Goal: Information Seeking & Learning: Learn about a topic

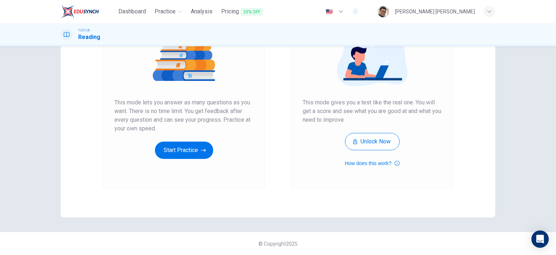
scroll to position [58, 0]
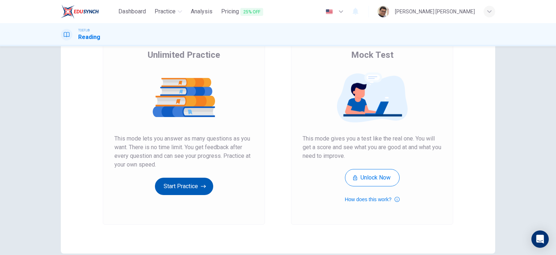
click at [178, 187] on button "Start Practice" at bounding box center [184, 186] width 58 height 17
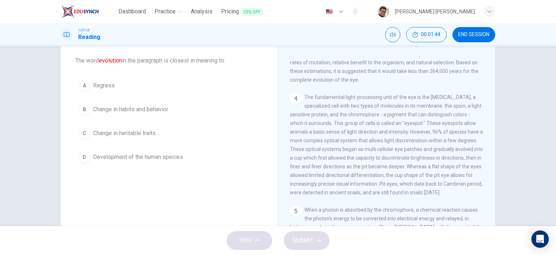
scroll to position [181, 0]
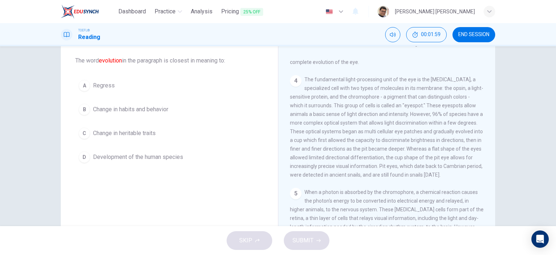
click at [85, 157] on div "D" at bounding box center [84, 158] width 12 height 12
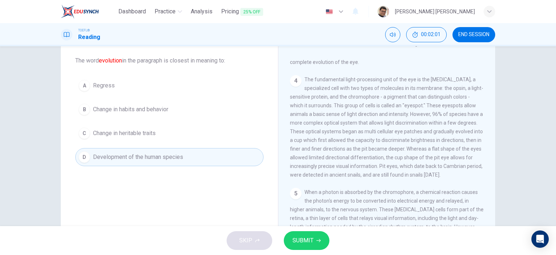
click at [316, 239] on icon "button" at bounding box center [318, 241] width 4 height 4
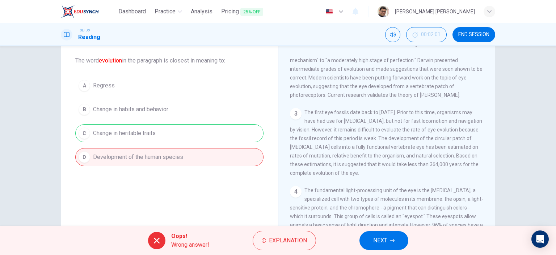
scroll to position [0, 0]
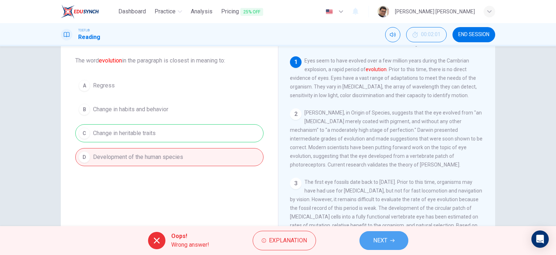
click at [387, 239] on button "NEXT" at bounding box center [383, 240] width 49 height 19
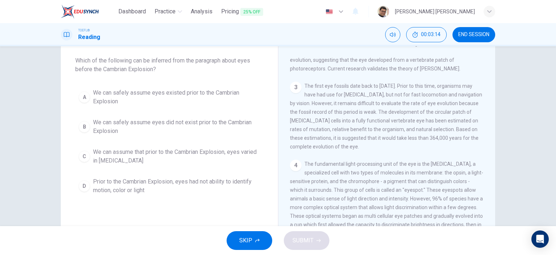
scroll to position [109, 0]
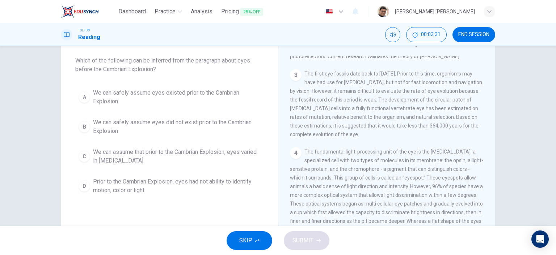
drag, startPoint x: 150, startPoint y: 60, endPoint x: 173, endPoint y: 59, distance: 22.8
click at [175, 60] on span "Which of the following can be inferred from the paragraph about eyes before the…" at bounding box center [169, 64] width 188 height 17
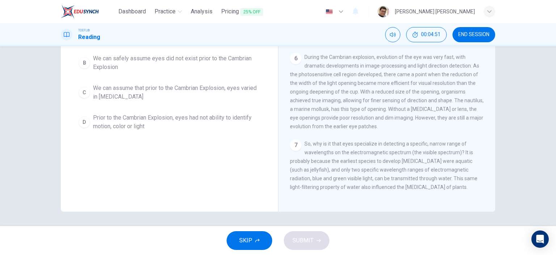
scroll to position [346, 0]
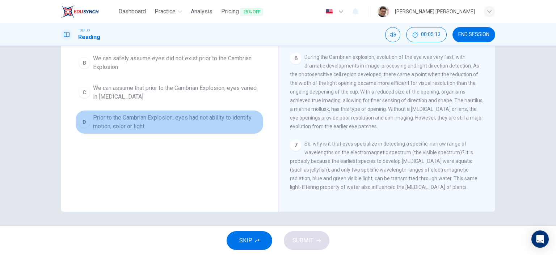
click at [88, 120] on button "D Prior to the Cambrian Explosion, eyes had not ability to identify motion, col…" at bounding box center [169, 122] width 188 height 24
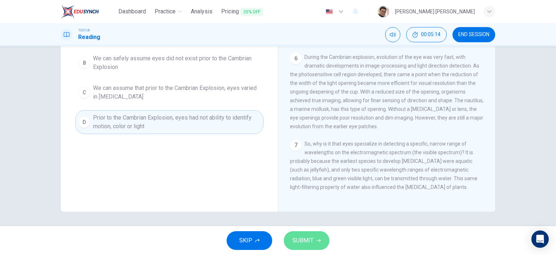
click at [313, 242] on span "SUBMIT" at bounding box center [302, 241] width 21 height 10
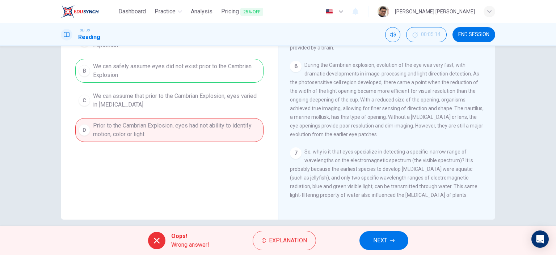
scroll to position [100, 0]
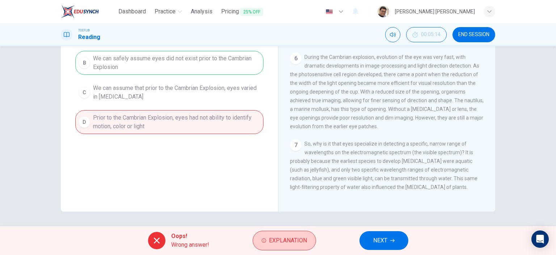
click at [291, 246] on button "Explanation" at bounding box center [283, 241] width 63 height 20
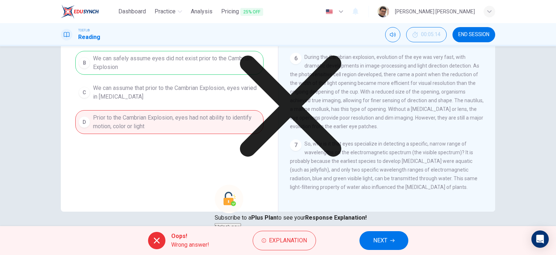
click at [343, 152] on icon at bounding box center [290, 106] width 152 height 152
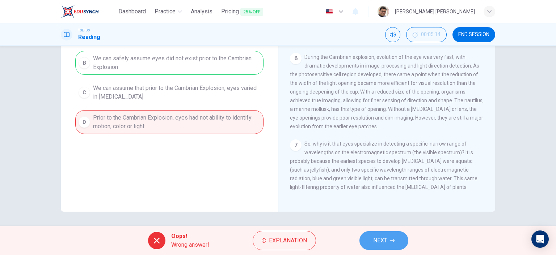
click at [393, 240] on icon "button" at bounding box center [392, 240] width 4 height 3
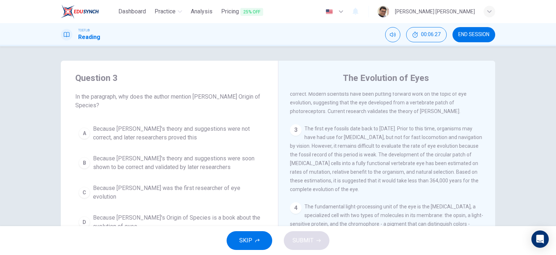
scroll to position [36, 0]
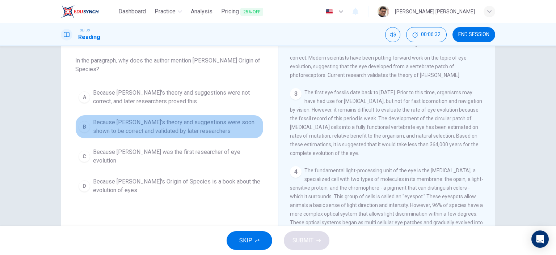
click at [197, 127] on span "Because Darwin's theory and suggestions were soon shown to be correct and valid…" at bounding box center [176, 126] width 167 height 17
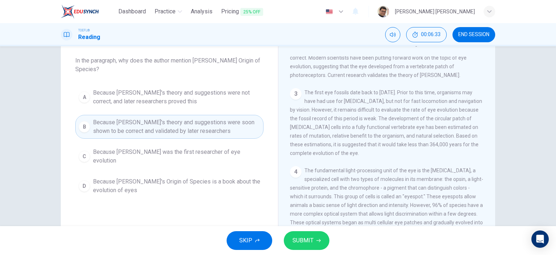
click at [311, 242] on span "SUBMIT" at bounding box center [302, 241] width 21 height 10
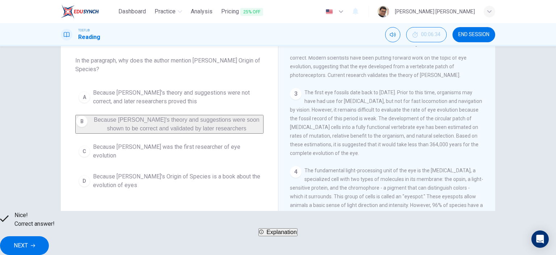
click at [28, 241] on span "NEXT" at bounding box center [21, 246] width 14 height 10
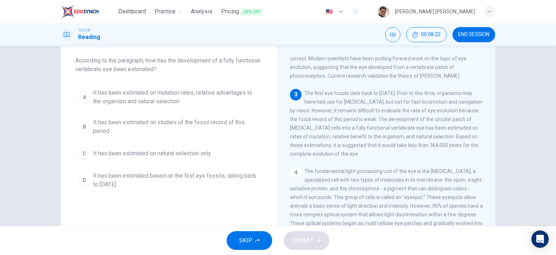
scroll to position [89, 0]
click at [144, 178] on span "It has been estimated based on the first eye fossils, dating back to 540 millio…" at bounding box center [176, 180] width 167 height 17
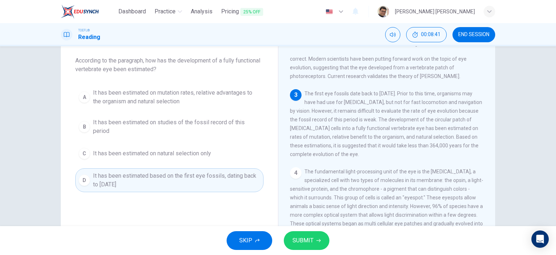
click at [306, 243] on span "SUBMIT" at bounding box center [302, 241] width 21 height 10
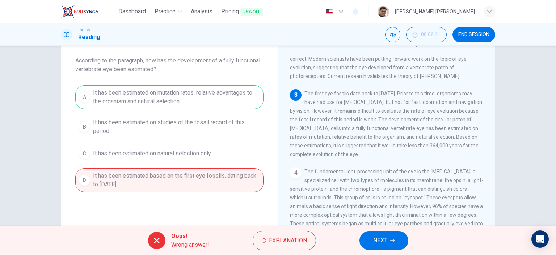
drag, startPoint x: 416, startPoint y: 114, endPoint x: 425, endPoint y: 115, distance: 9.8
click at [446, 115] on span "The first eye fossils date back to 540 million years ago. Prior to this time, o…" at bounding box center [386, 124] width 192 height 67
click at [394, 245] on button "NEXT" at bounding box center [383, 240] width 49 height 19
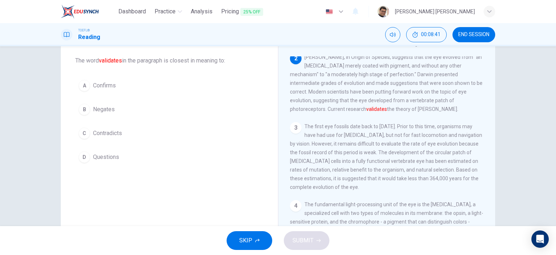
scroll to position [54, 0]
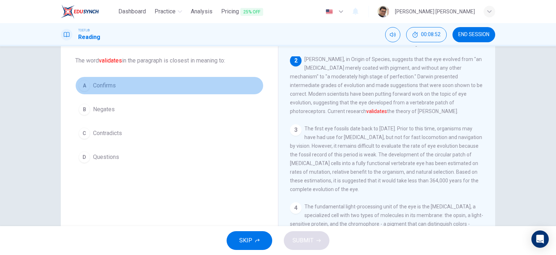
click at [88, 88] on button "A Confirms" at bounding box center [169, 86] width 188 height 18
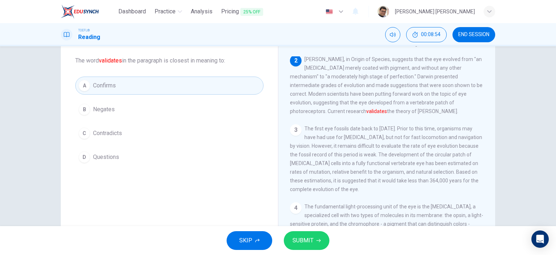
click at [310, 243] on span "SUBMIT" at bounding box center [302, 241] width 21 height 10
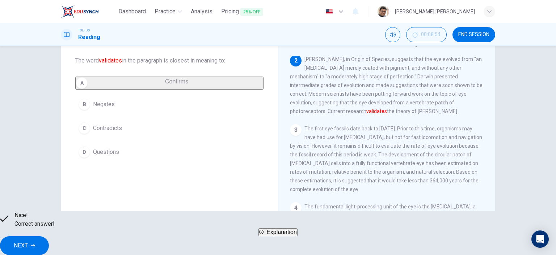
click at [28, 243] on span "NEXT" at bounding box center [21, 246] width 14 height 10
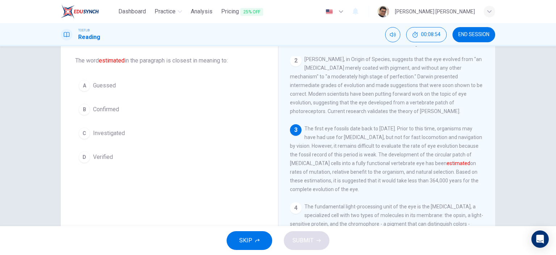
scroll to position [61, 0]
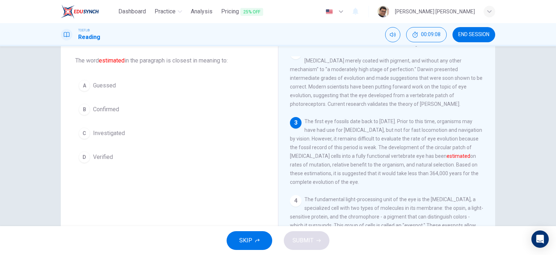
click at [84, 156] on div "D" at bounding box center [84, 158] width 12 height 12
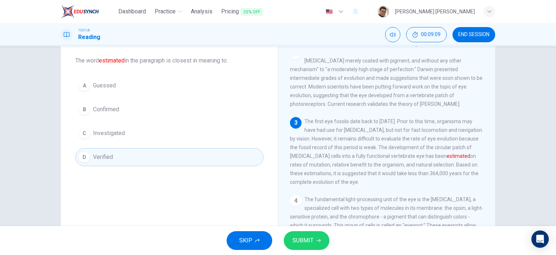
click at [316, 237] on button "SUBMIT" at bounding box center [307, 240] width 46 height 19
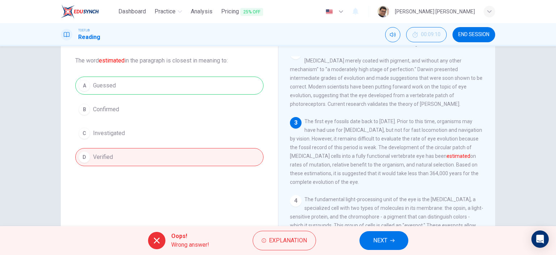
click at [387, 242] on span "NEXT" at bounding box center [380, 241] width 14 height 10
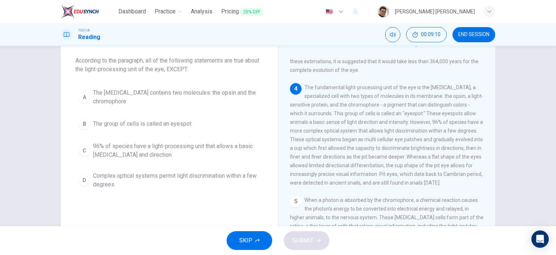
scroll to position [177, 0]
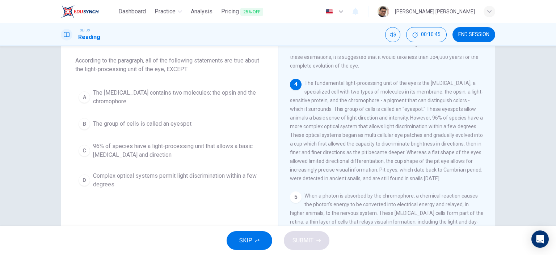
click at [82, 152] on div "C" at bounding box center [84, 151] width 12 height 12
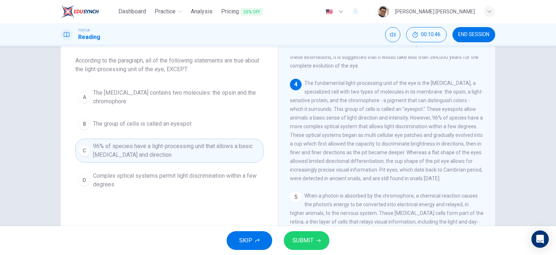
click at [313, 244] on button "SUBMIT" at bounding box center [307, 240] width 46 height 19
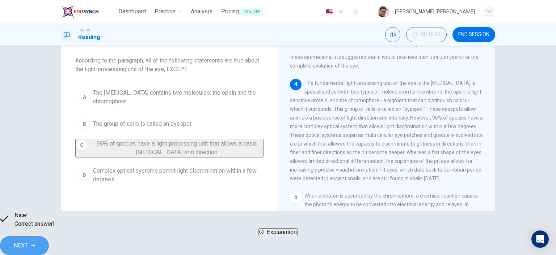
click at [49, 242] on button "NEXT" at bounding box center [24, 246] width 49 height 19
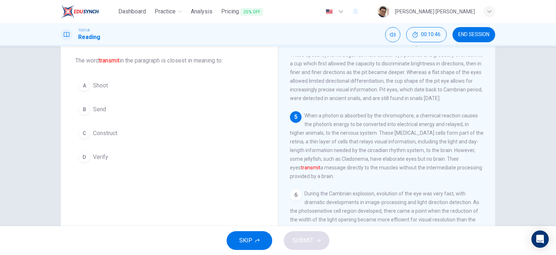
scroll to position [258, 0]
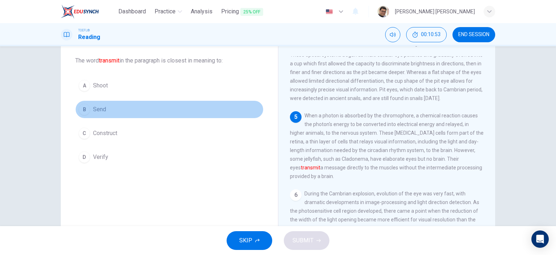
click at [103, 108] on span "Send" at bounding box center [99, 109] width 13 height 9
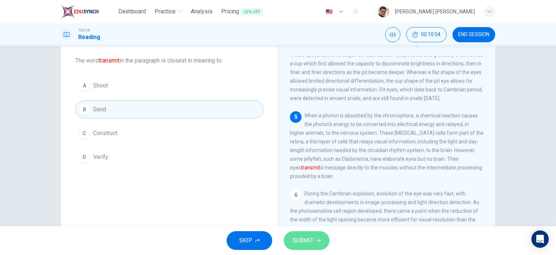
click at [306, 246] on button "SUBMIT" at bounding box center [307, 240] width 46 height 19
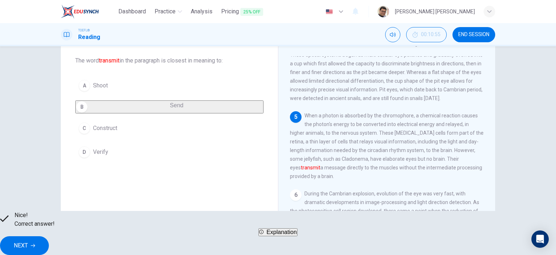
click at [28, 241] on span "NEXT" at bounding box center [21, 246] width 14 height 10
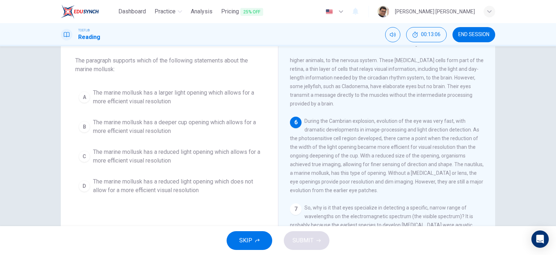
scroll to position [72, 0]
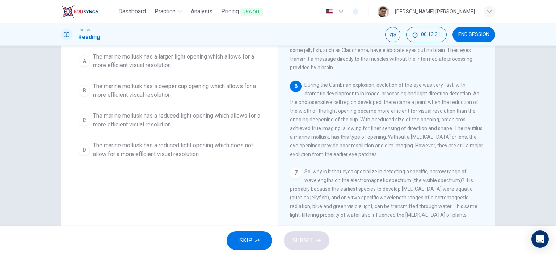
drag, startPoint x: 312, startPoint y: 136, endPoint x: 343, endPoint y: 135, distance: 30.7
click at [343, 135] on span "During the Cambrian explosion, evolution of the eye was very fast, with dramati…" at bounding box center [387, 119] width 194 height 75
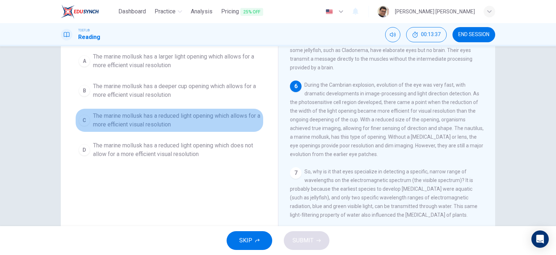
click at [81, 121] on div "C" at bounding box center [84, 121] width 12 height 12
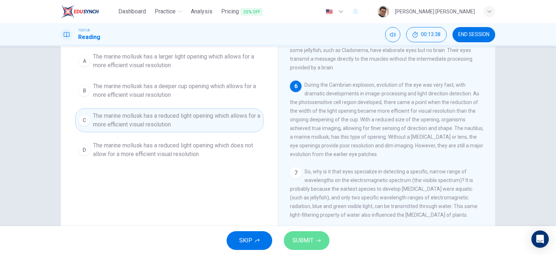
click at [313, 243] on button "SUBMIT" at bounding box center [307, 240] width 46 height 19
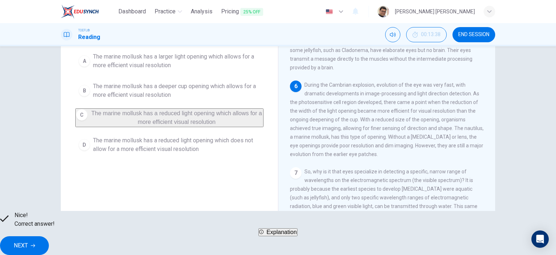
click at [35, 244] on icon "button" at bounding box center [33, 246] width 4 height 4
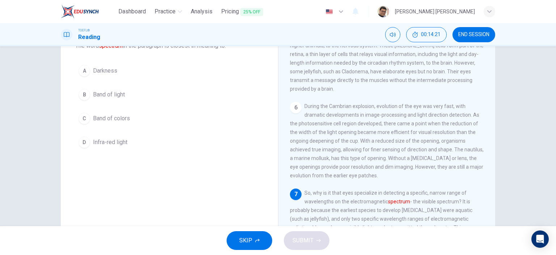
scroll to position [64, 0]
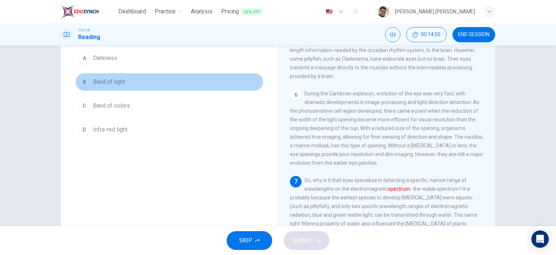
click at [84, 81] on div "B" at bounding box center [84, 82] width 12 height 12
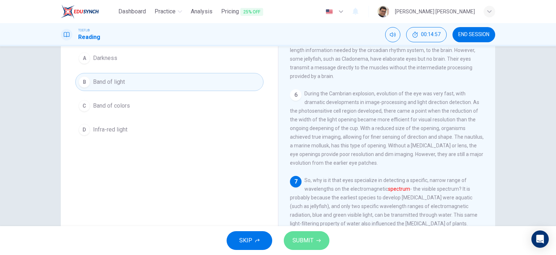
click at [316, 240] on icon "button" at bounding box center [318, 241] width 4 height 4
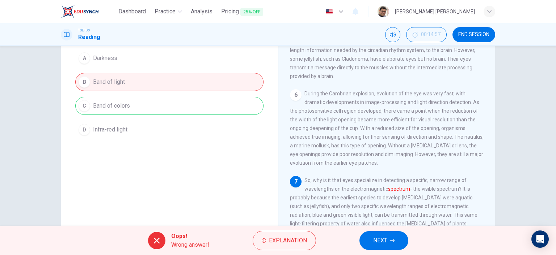
scroll to position [100, 0]
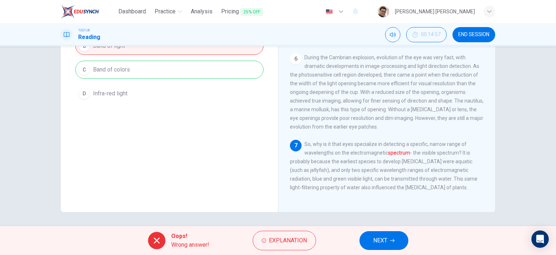
click at [395, 243] on button "NEXT" at bounding box center [383, 240] width 49 height 19
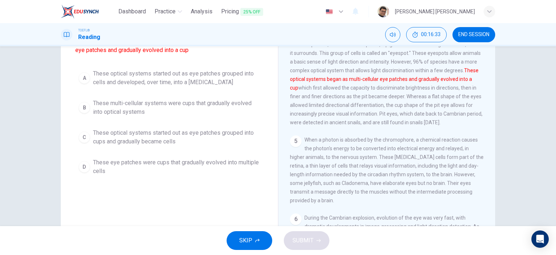
scroll to position [28, 0]
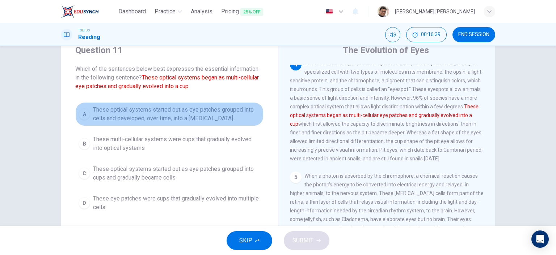
click at [204, 114] on span "These optical systems started out as eye patches grouped into cells and develop…" at bounding box center [176, 114] width 167 height 17
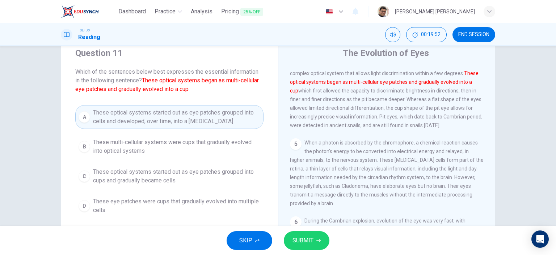
scroll to position [0, 0]
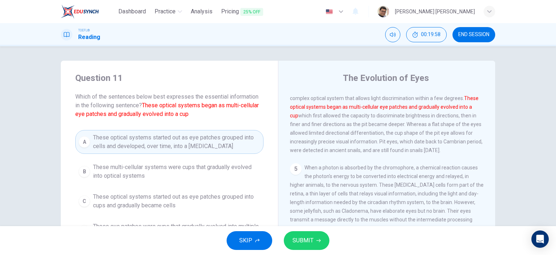
click at [474, 37] on span "END SESSION" at bounding box center [473, 35] width 31 height 6
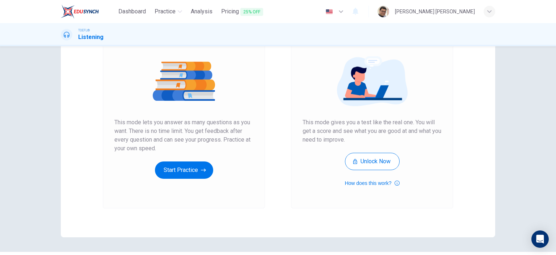
scroll to position [94, 0]
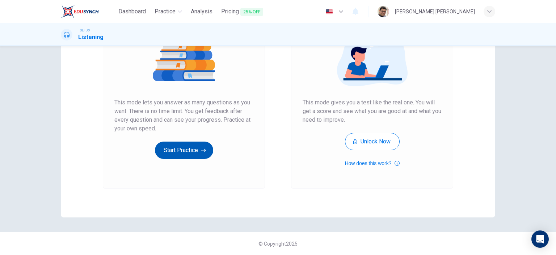
click at [186, 150] on button "Start Practice" at bounding box center [184, 150] width 58 height 17
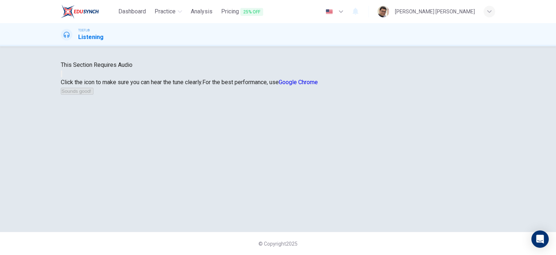
scroll to position [72, 0]
click at [62, 77] on button "button" at bounding box center [61, 74] width 1 height 7
click at [93, 95] on button "Sounds good!" at bounding box center [77, 91] width 33 height 7
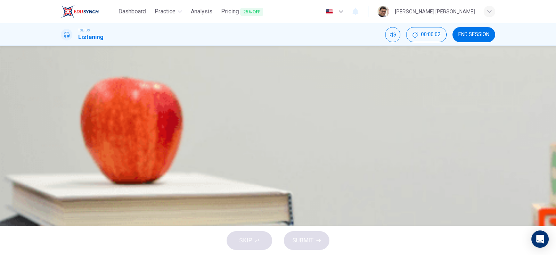
click at [61, 181] on icon "button" at bounding box center [61, 181] width 0 height 0
click at [62, 199] on button "Click to see the audio transcription" at bounding box center [61, 202] width 1 height 7
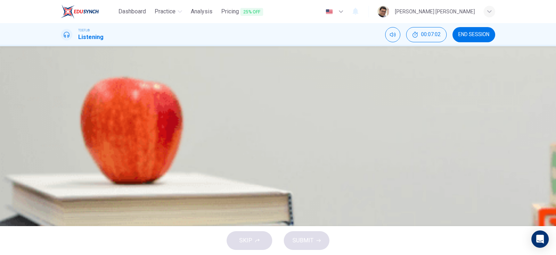
type input "0"
click at [76, 131] on div "B" at bounding box center [70, 126] width 12 height 12
click at [320, 235] on button "SUBMIT" at bounding box center [307, 240] width 46 height 19
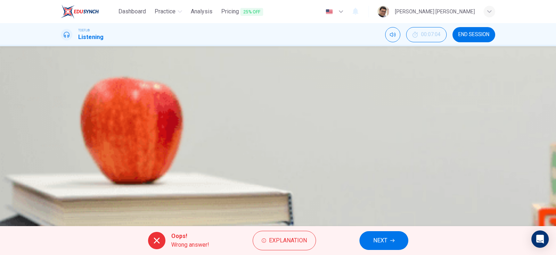
click at [392, 242] on icon "button" at bounding box center [392, 241] width 4 height 4
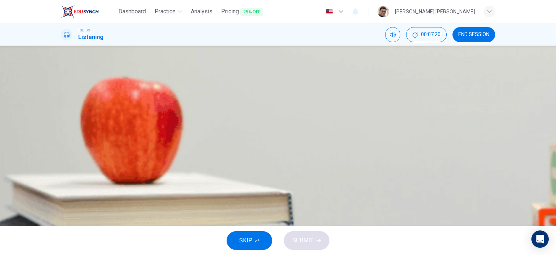
click at [76, 167] on div "D" at bounding box center [70, 162] width 12 height 12
click at [318, 242] on icon "button" at bounding box center [318, 241] width 4 height 4
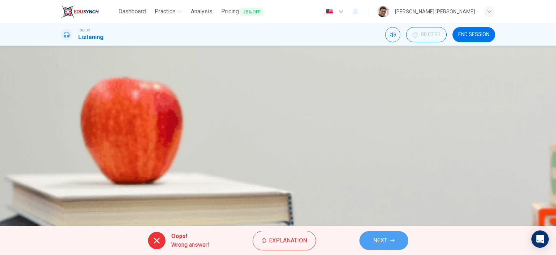
click at [392, 243] on button "NEXT" at bounding box center [383, 240] width 49 height 19
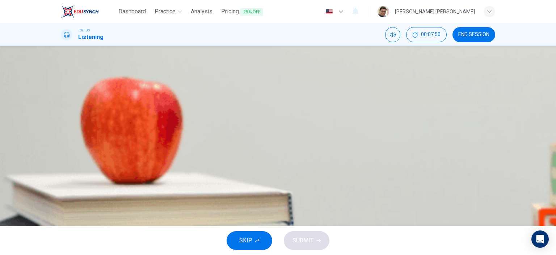
click at [264, 130] on span "Adelie penguin chicks are healthiest if their parents forage for less than two …" at bounding box center [180, 125] width 205 height 9
click at [307, 243] on span "SUBMIT" at bounding box center [302, 241] width 21 height 10
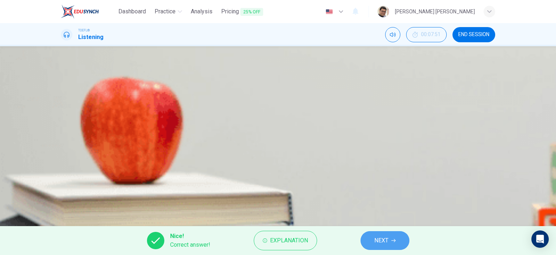
click at [394, 247] on button "NEXT" at bounding box center [384, 240] width 49 height 19
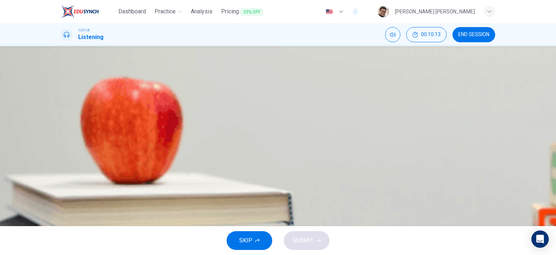
click at [214, 112] on span "They are located close to productive feeding grounds" at bounding box center [145, 107] width 135 height 9
click at [304, 238] on span "SUBMIT" at bounding box center [302, 241] width 21 height 10
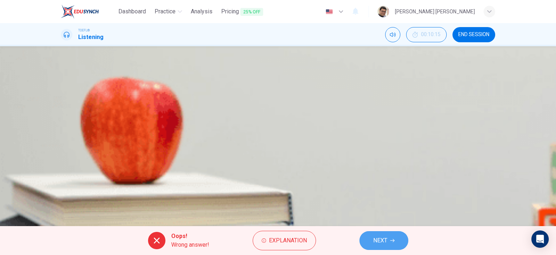
click at [388, 240] on button "NEXT" at bounding box center [383, 240] width 49 height 19
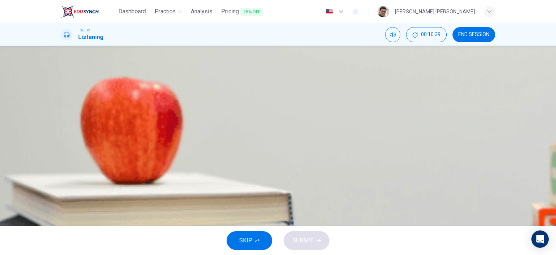
click at [260, 148] on span "Rising temperatures cause [PERSON_NAME] penguin birth rates to drop" at bounding box center [169, 143] width 182 height 9
click at [315, 237] on button "SUBMIT" at bounding box center [307, 240] width 46 height 19
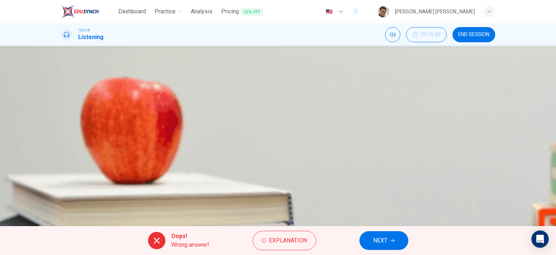
click at [389, 237] on button "NEXT" at bounding box center [383, 240] width 49 height 19
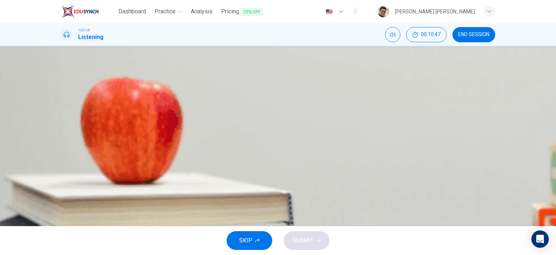
click at [65, 186] on icon "button" at bounding box center [66, 190] width 8 height 9
click at [76, 149] on div "C" at bounding box center [70, 144] width 12 height 12
click at [316, 243] on button "SUBMIT" at bounding box center [307, 240] width 46 height 19
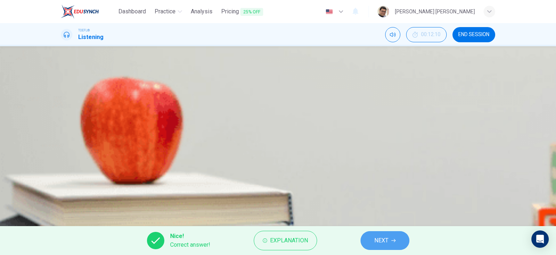
click at [379, 238] on span "NEXT" at bounding box center [381, 241] width 14 height 10
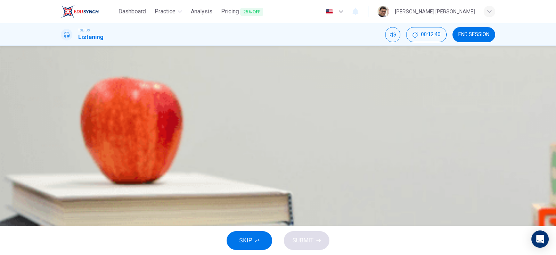
click at [315, 112] on span "The consultant doesn't want her to realize after she has the job and get upset …" at bounding box center [196, 107] width 237 height 9
click at [320, 244] on button "SUBMIT" at bounding box center [307, 240] width 46 height 19
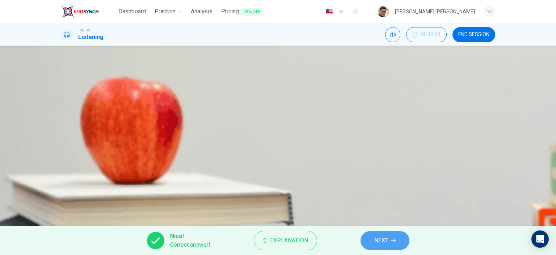
click at [378, 239] on span "NEXT" at bounding box center [381, 241] width 14 height 10
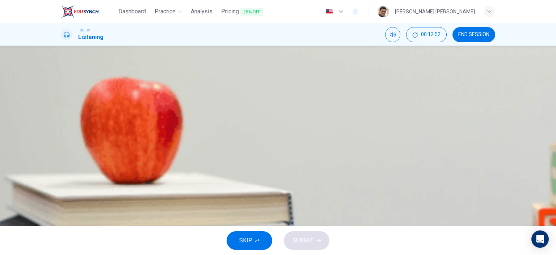
click at [111, 148] on span "Both A and B" at bounding box center [94, 143] width 32 height 9
click at [316, 242] on icon "button" at bounding box center [318, 241] width 4 height 4
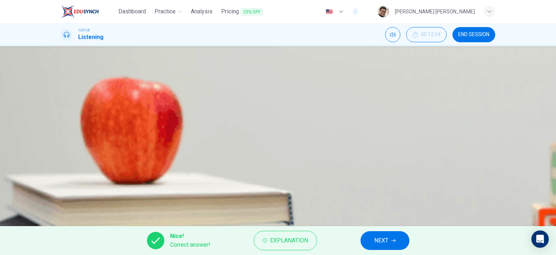
click at [389, 245] on button "NEXT" at bounding box center [384, 240] width 49 height 19
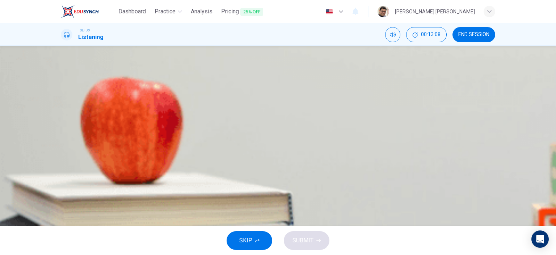
type input "0"
click at [240, 148] on span "That this experience is important to her future and difficult to get" at bounding box center [159, 143] width 162 height 9
click at [314, 241] on button "SUBMIT" at bounding box center [307, 240] width 46 height 19
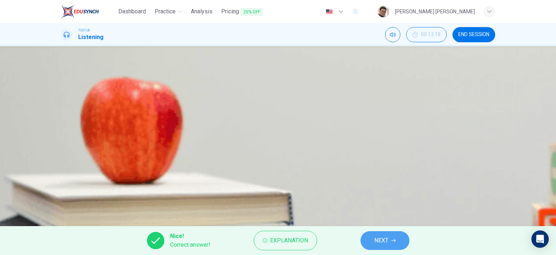
click at [379, 242] on span "NEXT" at bounding box center [381, 241] width 14 height 10
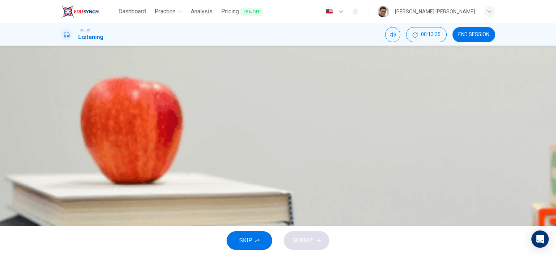
click at [241, 112] on span "Return to her dorm room to fill out the online job application form" at bounding box center [159, 107] width 162 height 9
click at [310, 241] on span "SUBMIT" at bounding box center [302, 241] width 21 height 10
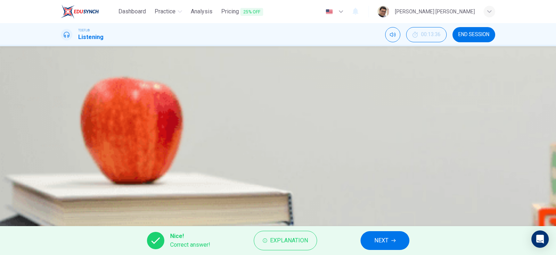
click at [390, 243] on button "NEXT" at bounding box center [384, 240] width 49 height 19
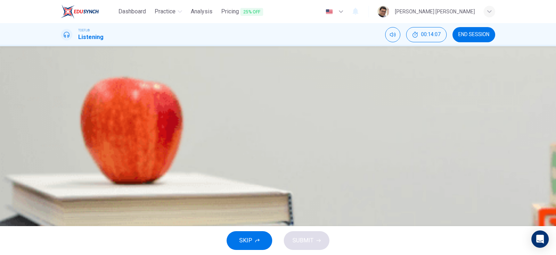
click at [67, 186] on icon "button" at bounding box center [66, 190] width 8 height 9
click at [161, 112] on span "A biography of [PERSON_NAME]" at bounding box center [119, 107] width 83 height 9
drag, startPoint x: 314, startPoint y: 243, endPoint x: 326, endPoint y: 237, distance: 13.4
click at [314, 243] on button "SUBMIT" at bounding box center [307, 240] width 46 height 19
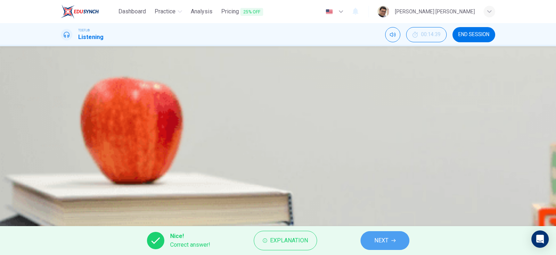
click at [395, 242] on icon "button" at bounding box center [393, 241] width 4 height 4
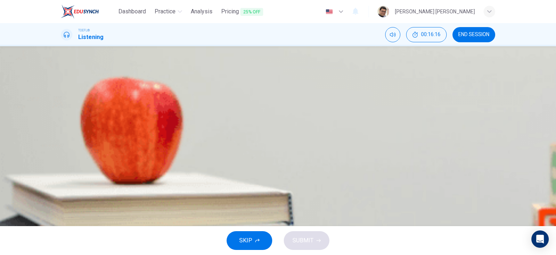
click at [199, 130] on span "It was strongly influenced by his religious ideas" at bounding box center [138, 125] width 121 height 9
click at [316, 239] on icon "button" at bounding box center [318, 241] width 4 height 4
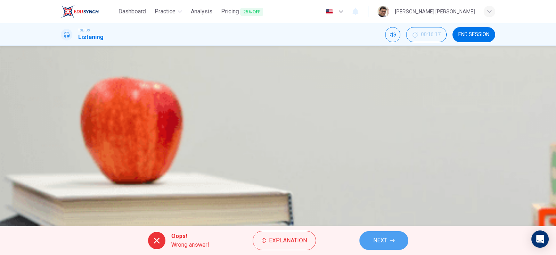
click at [394, 241] on icon "button" at bounding box center [392, 240] width 4 height 3
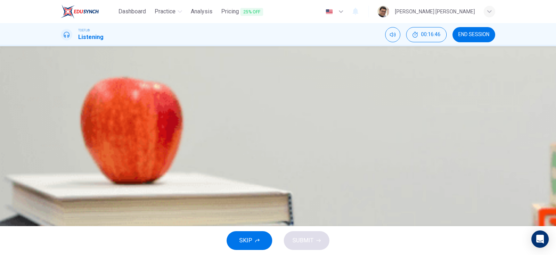
click at [163, 148] on span "It didn't prevent him from working" at bounding box center [120, 143] width 84 height 9
click at [313, 243] on button "SUBMIT" at bounding box center [307, 240] width 46 height 19
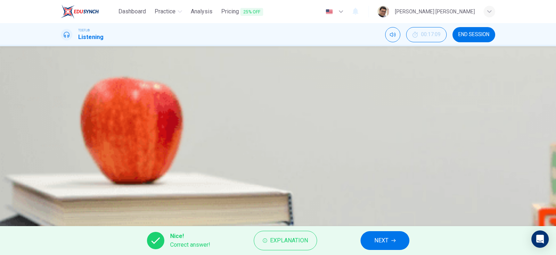
click at [388, 240] on button "NEXT" at bounding box center [384, 240] width 49 height 19
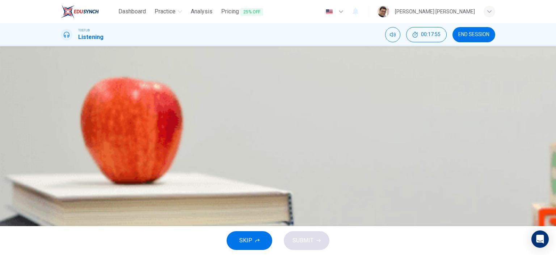
click at [232, 112] on span "It allowed him to spend more time learning from other artists" at bounding box center [154, 107] width 153 height 9
type input "0"
click at [307, 243] on span "SUBMIT" at bounding box center [302, 241] width 21 height 10
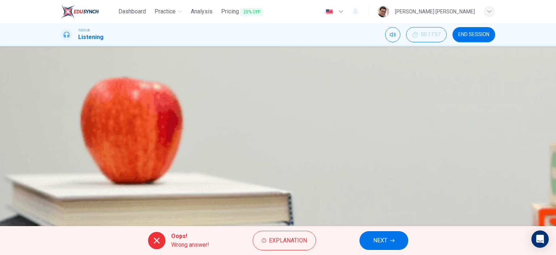
click at [392, 242] on icon "button" at bounding box center [392, 241] width 4 height 4
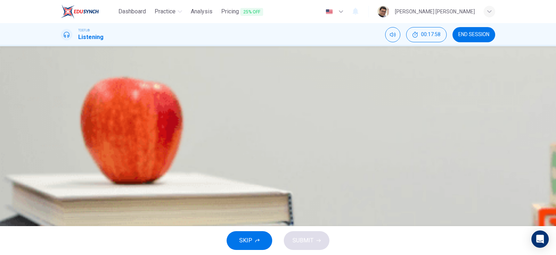
click at [70, 113] on icon "button" at bounding box center [66, 109] width 8 height 9
type input "0"
click at [248, 149] on span "[PERSON_NAME]'s work was only recognized in his final two years" at bounding box center [162, 144] width 169 height 9
click at [305, 241] on span "SUBMIT" at bounding box center [302, 241] width 21 height 10
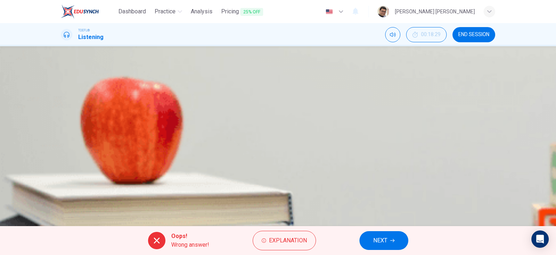
scroll to position [64, 0]
click at [384, 239] on span "NEXT" at bounding box center [380, 241] width 14 height 10
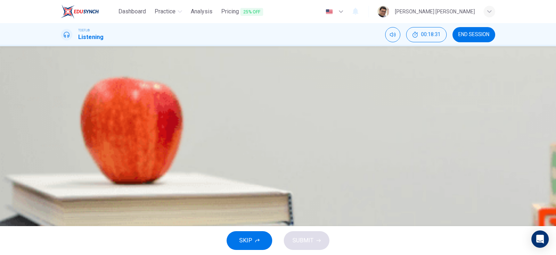
click at [61, 186] on icon "button" at bounding box center [61, 186] width 0 height 0
click at [175, 112] on span "The benefits of psychology to society" at bounding box center [126, 107] width 96 height 9
click at [327, 236] on button "SUBMIT" at bounding box center [307, 240] width 46 height 19
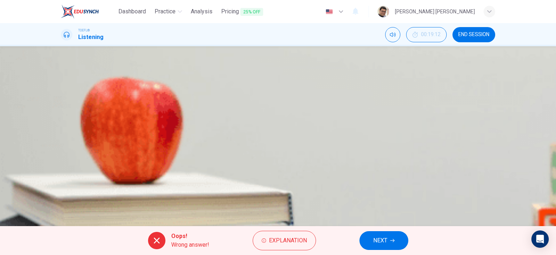
click at [386, 243] on span "NEXT" at bounding box center [380, 241] width 14 height 10
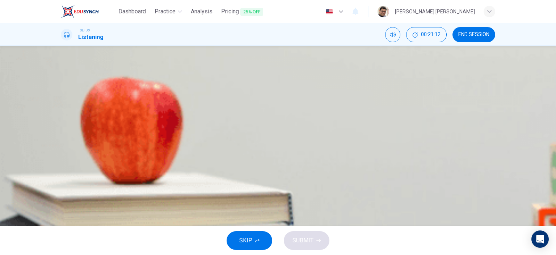
click at [223, 112] on span "It connects to a number of different academic disciplines" at bounding box center [150, 107] width 145 height 9
click at [309, 241] on span "SUBMIT" at bounding box center [302, 241] width 21 height 10
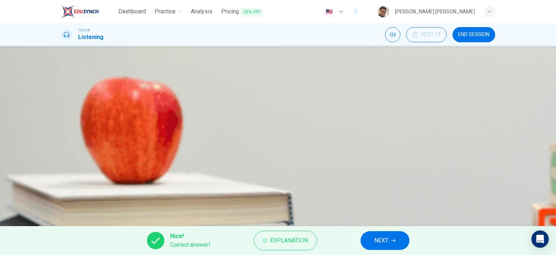
click at [389, 240] on button "NEXT" at bounding box center [384, 240] width 49 height 19
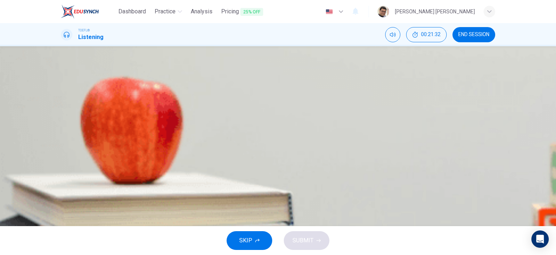
click at [239, 166] on span "They can be employed by many different and varied institutions" at bounding box center [158, 161] width 160 height 9
click at [305, 243] on span "SUBMIT" at bounding box center [302, 241] width 21 height 10
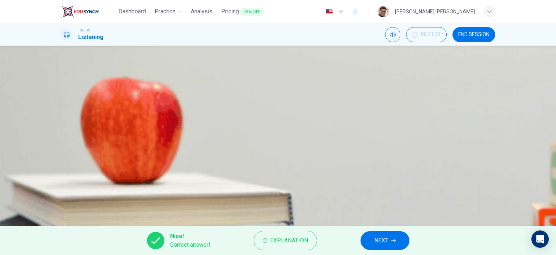
click at [386, 235] on button "NEXT" at bounding box center [384, 240] width 49 height 19
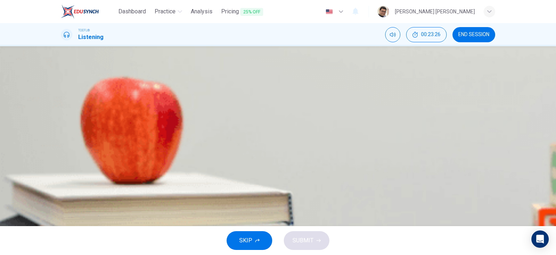
type input "0"
click at [61, 105] on icon "button" at bounding box center [61, 105] width 0 height 0
click at [76, 150] on div "A" at bounding box center [70, 145] width 12 height 12
click at [318, 243] on icon "button" at bounding box center [318, 241] width 4 height 4
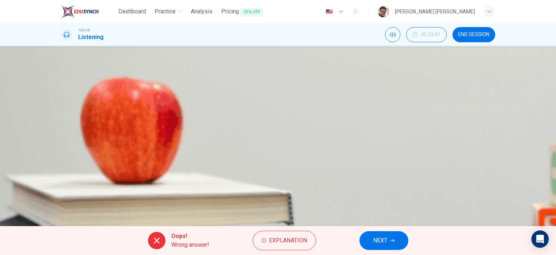
type input "98"
click at [393, 242] on icon "button" at bounding box center [392, 241] width 4 height 4
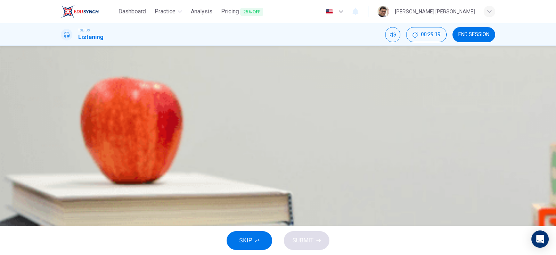
click at [61, 186] on icon "button" at bounding box center [61, 186] width 0 height 0
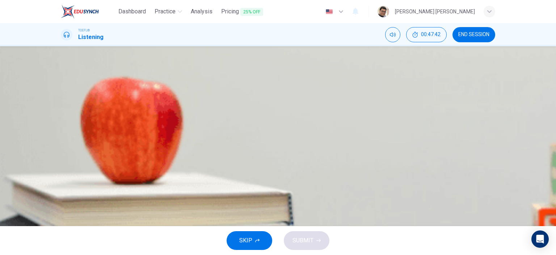
click at [102, 112] on span "Trilobites" at bounding box center [90, 107] width 24 height 9
click at [314, 237] on button "SUBMIT" at bounding box center [307, 240] width 46 height 19
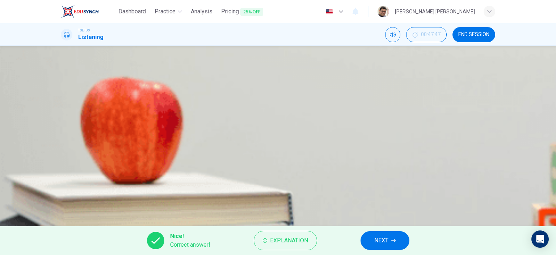
click at [395, 241] on icon "button" at bounding box center [393, 241] width 4 height 4
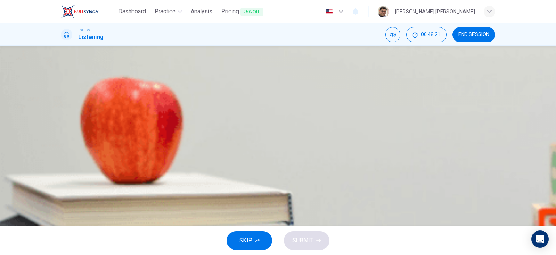
click at [256, 112] on span "Is an apt name for a creature that has been around for such a long time" at bounding box center [166, 107] width 177 height 9
click at [310, 243] on span "SUBMIT" at bounding box center [302, 241] width 21 height 10
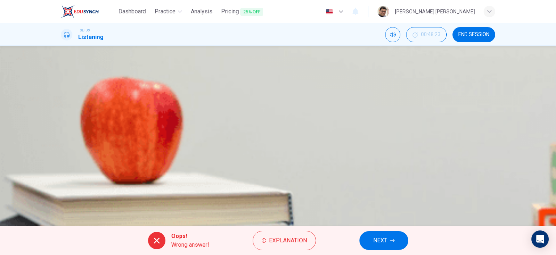
click at [391, 242] on icon "button" at bounding box center [392, 241] width 4 height 4
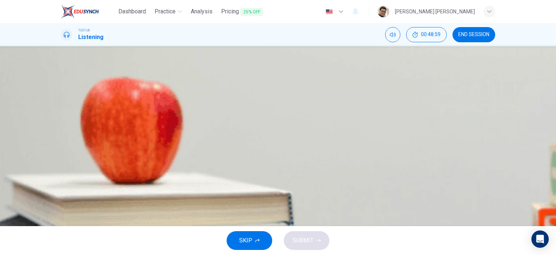
click at [207, 112] on span "It is injected into humans to kill bacterial infections" at bounding box center [142, 107] width 128 height 9
click at [310, 244] on span "SUBMIT" at bounding box center [302, 241] width 21 height 10
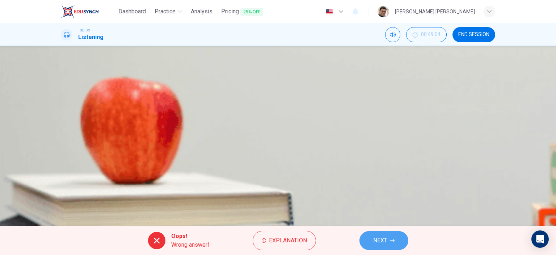
click at [386, 243] on span "NEXT" at bounding box center [380, 241] width 14 height 10
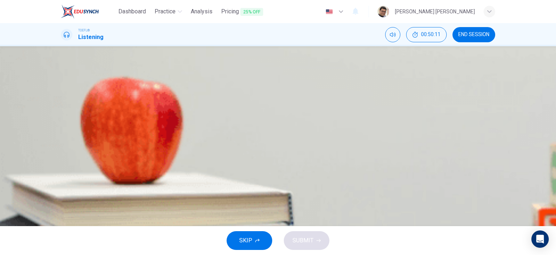
click at [220, 166] on span "It must be done sensitively so as not to affect breeding" at bounding box center [148, 161] width 141 height 9
click at [306, 243] on span "SUBMIT" at bounding box center [302, 241] width 21 height 10
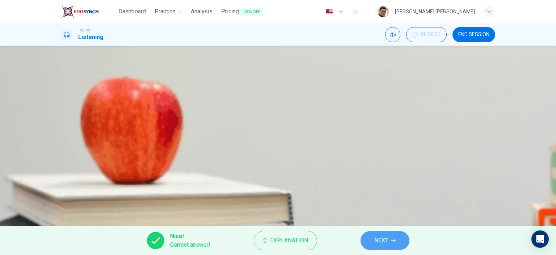
click at [392, 243] on button "NEXT" at bounding box center [384, 240] width 49 height 19
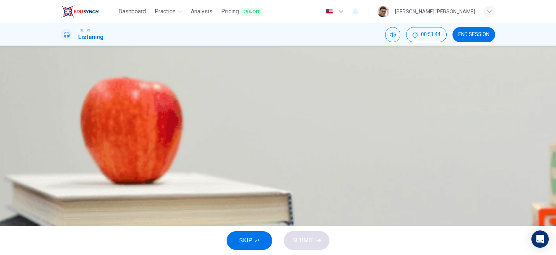
type input "0"
click at [211, 130] on span "The fact the population of horseshoe crabs is falling" at bounding box center [144, 125] width 132 height 9
click at [308, 243] on span "SUBMIT" at bounding box center [302, 241] width 21 height 10
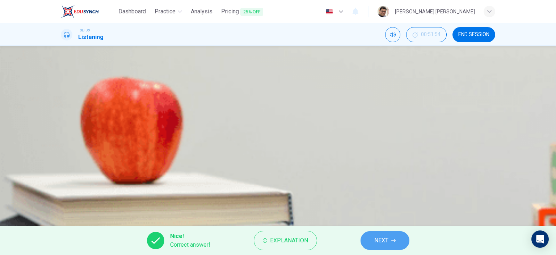
click at [390, 245] on button "NEXT" at bounding box center [384, 240] width 49 height 19
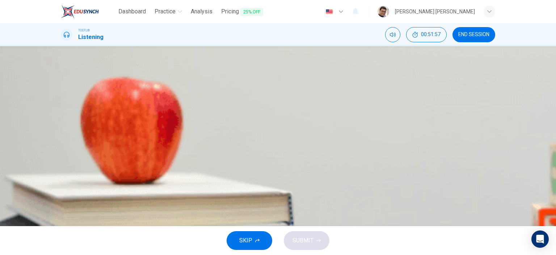
click at [61, 186] on icon "button" at bounding box center [61, 186] width 0 height 0
type input "3"
click at [478, 36] on span "END SESSION" at bounding box center [473, 35] width 31 height 6
